Goal: Task Accomplishment & Management: Use online tool/utility

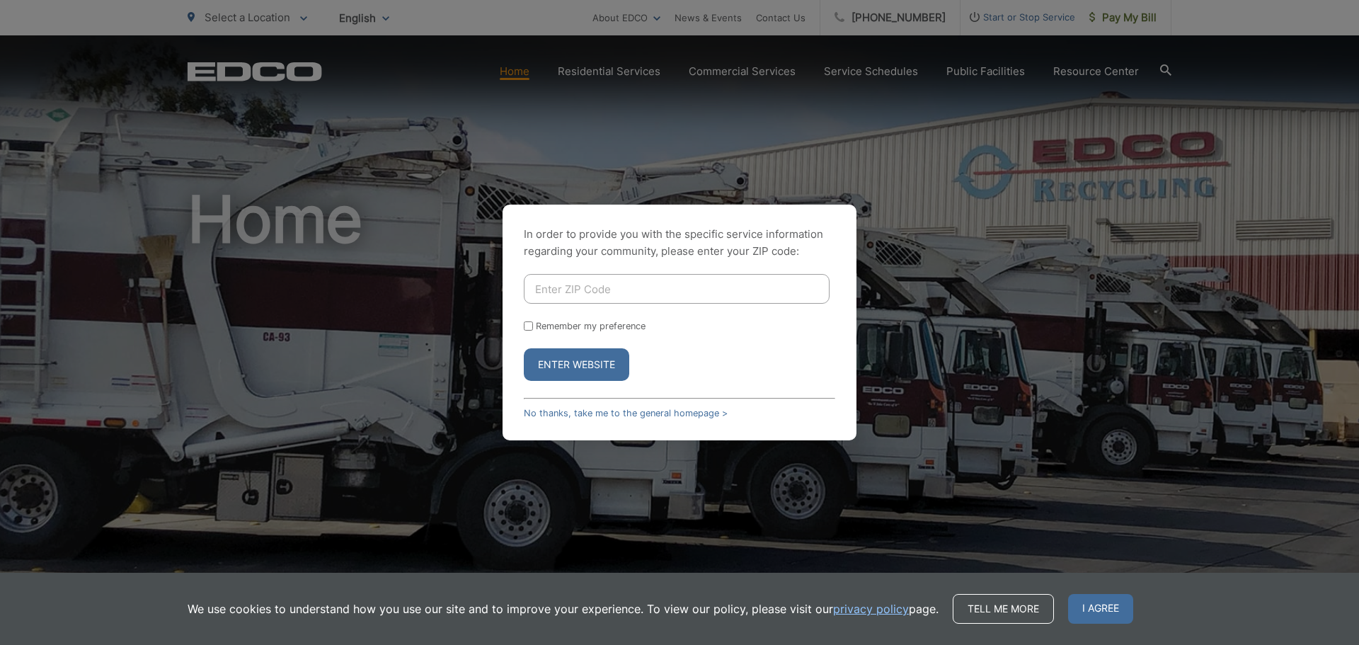
click at [661, 289] on input "Enter ZIP Code" at bounding box center [677, 289] width 306 height 30
type input "9"
click at [653, 414] on link "No thanks, take me to the general homepage >" at bounding box center [626, 413] width 204 height 11
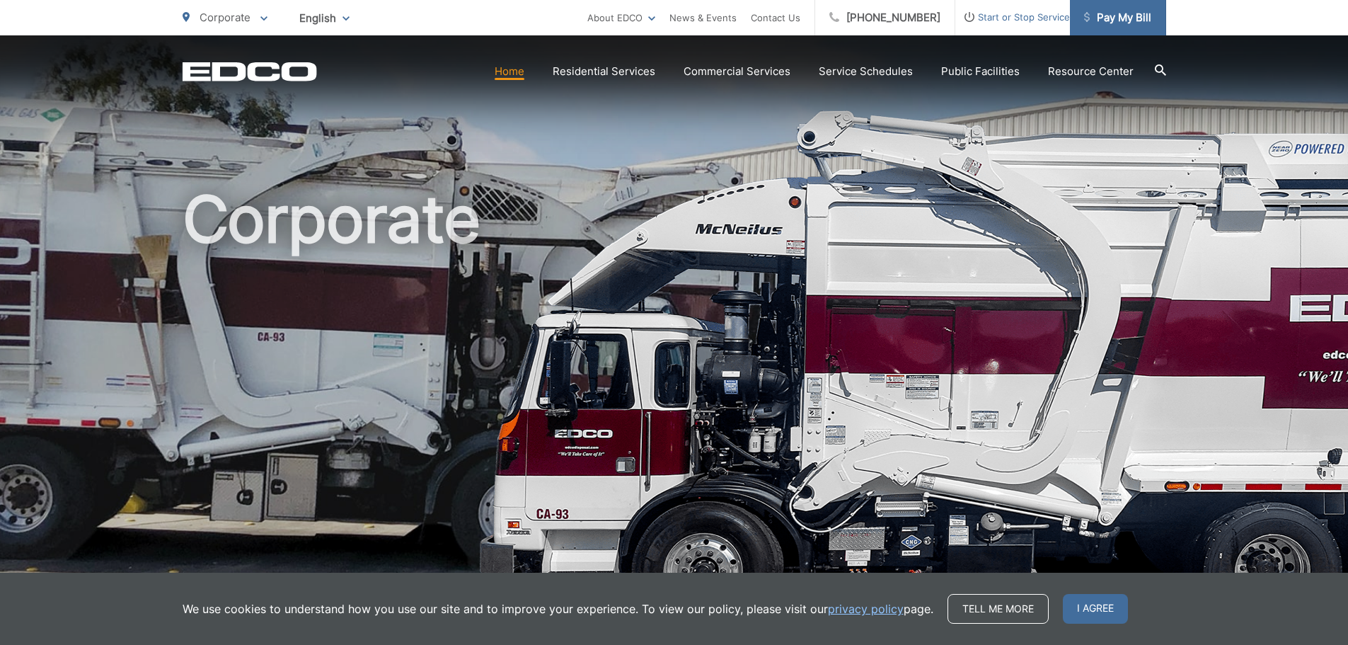
click at [1101, 14] on span "Pay My Bill" at bounding box center [1117, 17] width 67 height 17
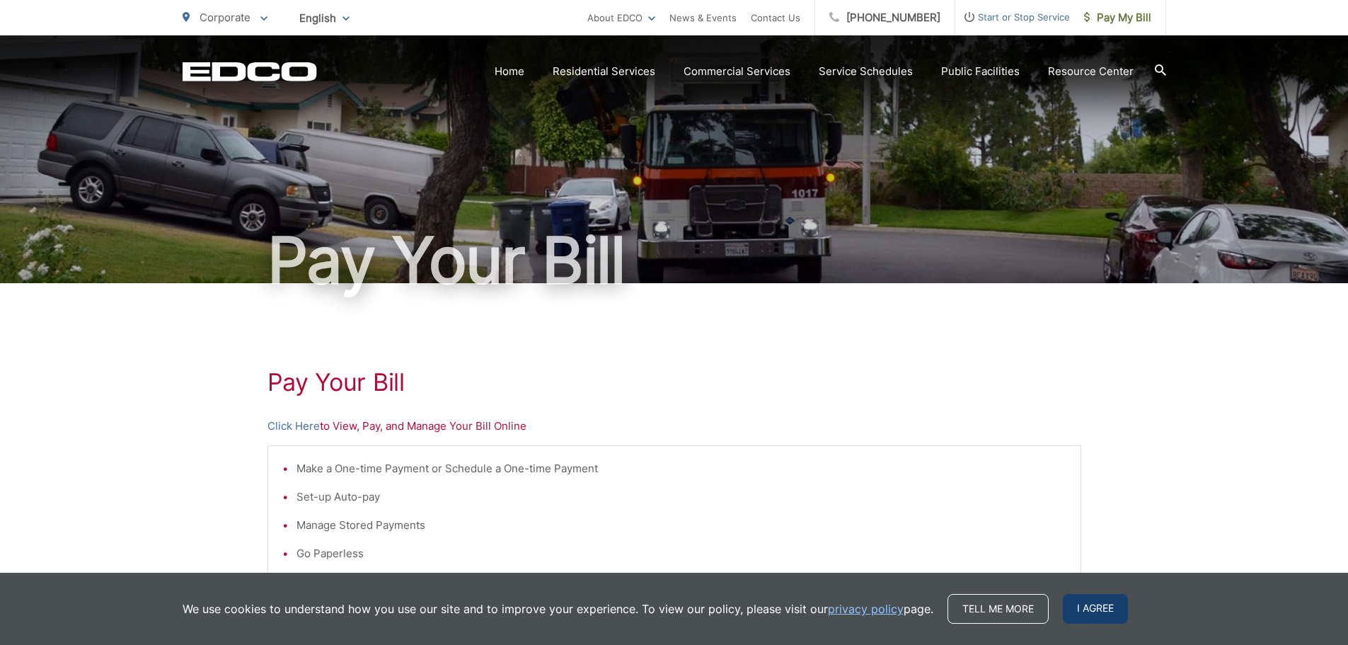
click at [1063, 613] on span "I agree" at bounding box center [1095, 609] width 65 height 30
